Goal: Participate in discussion

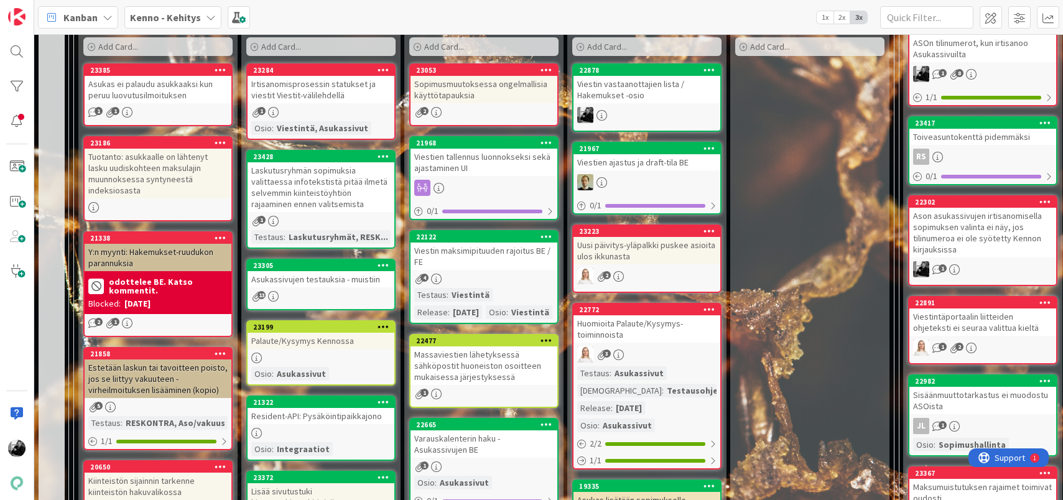
scroll to position [376, 0]
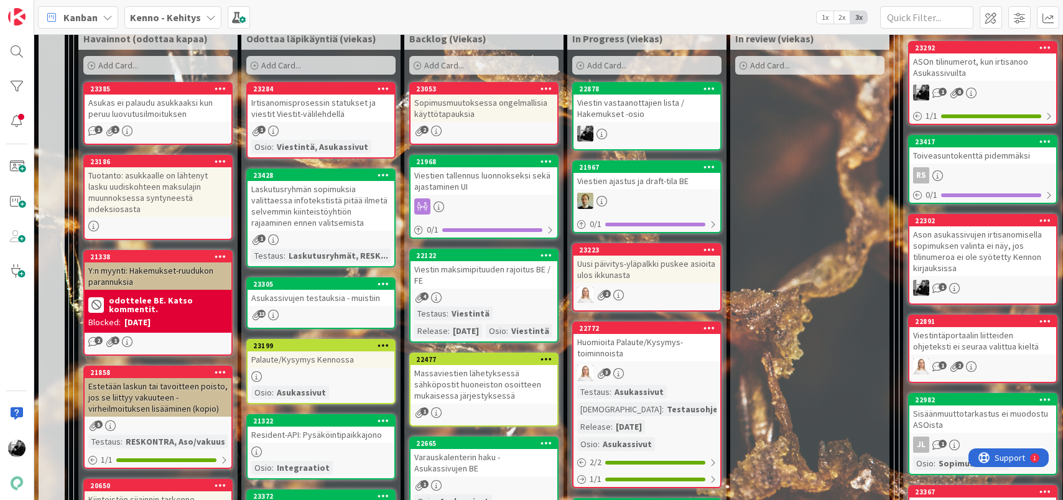
click at [525, 403] on div "Massaviestien lähetyksessä sähköpostit huoneiston osoitteen mukaisessa järjesty…" at bounding box center [484, 384] width 147 height 39
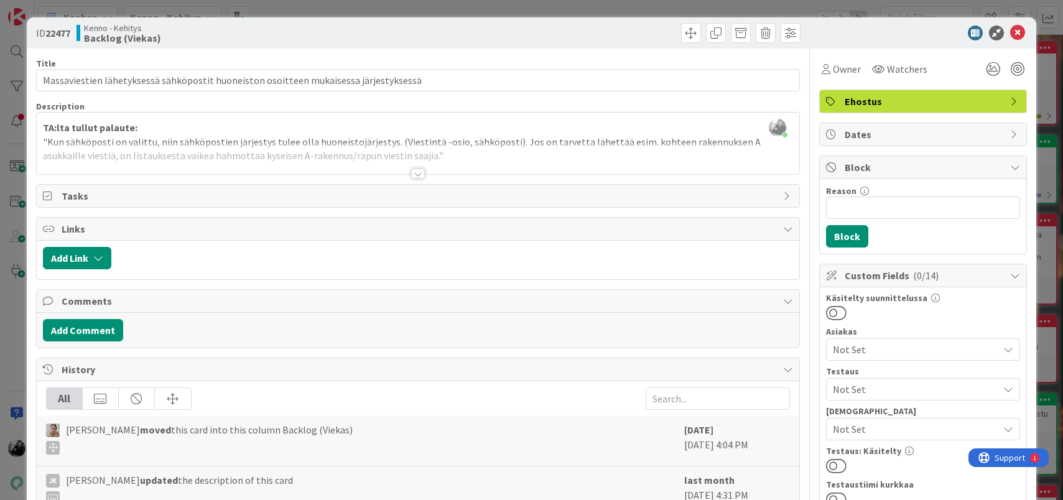
click at [419, 172] on div at bounding box center [418, 174] width 14 height 10
